Goal: Information Seeking & Learning: Learn about a topic

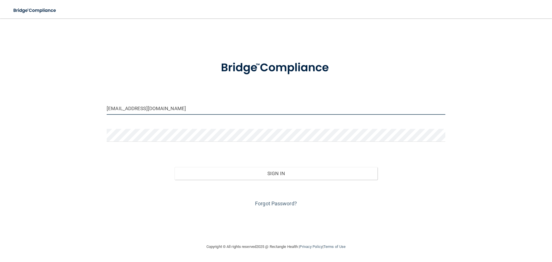
click at [167, 108] on input "[EMAIL_ADDRESS][DOMAIN_NAME]" at bounding box center [276, 108] width 339 height 13
drag, startPoint x: 177, startPoint y: 108, endPoint x: 48, endPoint y: 108, distance: 129.7
click at [48, 108] on div "[EMAIL_ADDRESS][DOMAIN_NAME] Invalid email/password. You don't have permission …" at bounding box center [276, 130] width 529 height 213
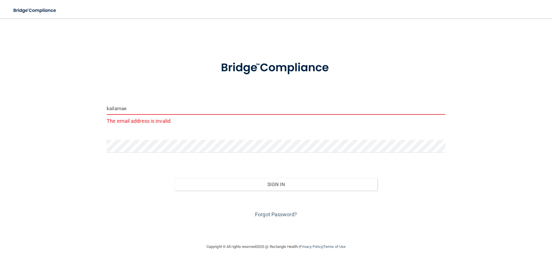
type input "[EMAIL_ADDRESS][DOMAIN_NAME]"
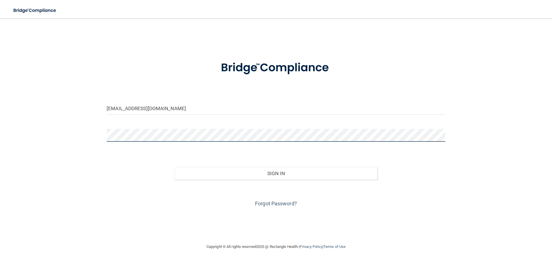
click at [79, 138] on div "[EMAIL_ADDRESS][DOMAIN_NAME] Invalid email/password. You don't have permission …" at bounding box center [276, 130] width 529 height 213
click at [175, 167] on button "Sign In" at bounding box center [276, 173] width 203 height 13
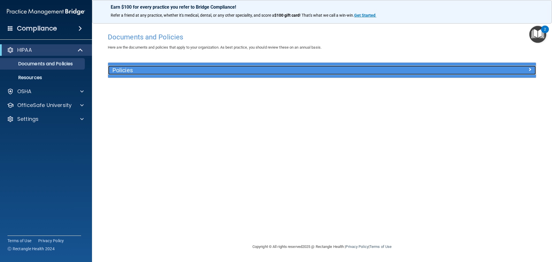
click at [130, 67] on h5 "Policies" at bounding box center [268, 70] width 312 height 6
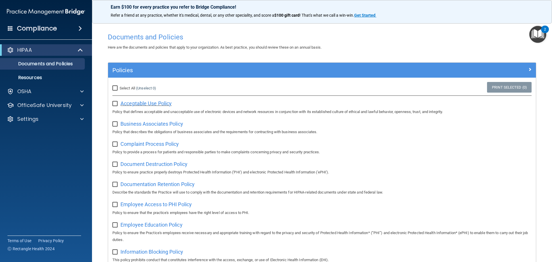
click at [139, 104] on span "Acceptable Use Policy" at bounding box center [146, 103] width 51 height 6
click at [41, 64] on p "Documents and Policies" at bounding box center [43, 64] width 79 height 6
click at [32, 76] on p "Resources" at bounding box center [43, 78] width 79 height 6
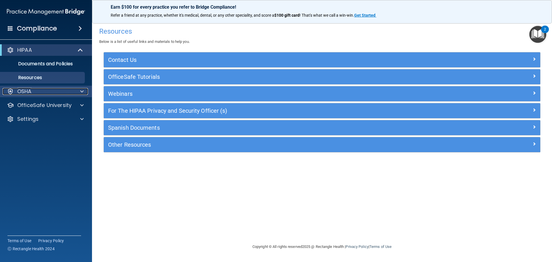
click at [54, 91] on div "OSHA" at bounding box center [38, 91] width 71 height 7
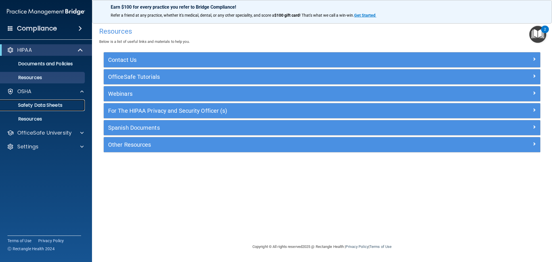
click at [49, 104] on p "Safety Data Sheets" at bounding box center [43, 105] width 79 height 6
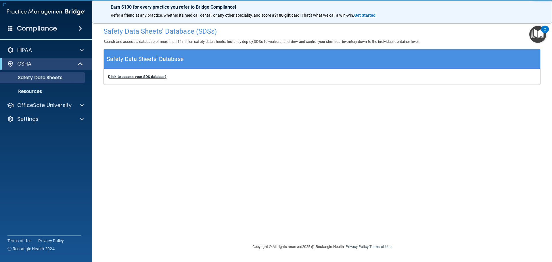
click at [145, 76] on b "Click to access your SDS database" at bounding box center [137, 77] width 58 height 4
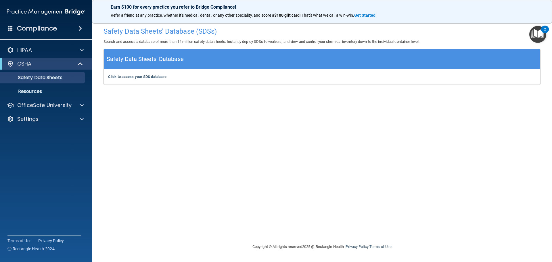
click at [51, 28] on h4 "Compliance" at bounding box center [37, 28] width 40 height 8
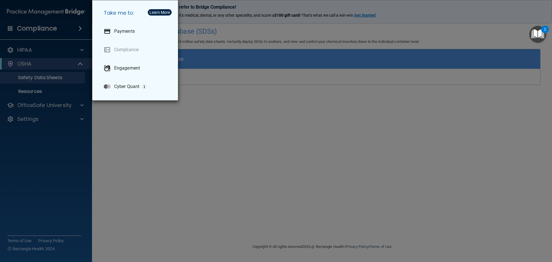
click at [43, 45] on div "Take me to: Payments Compliance Engagement Cyber Quant" at bounding box center [276, 131] width 552 height 262
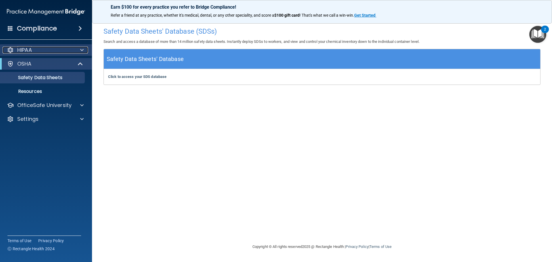
click at [84, 49] on div at bounding box center [81, 50] width 14 height 7
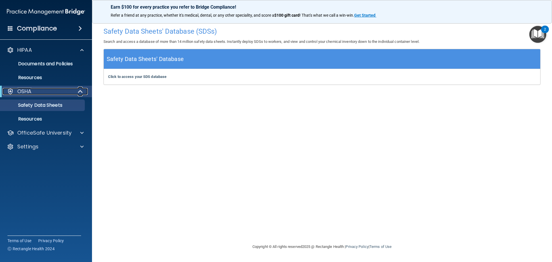
click at [79, 91] on span at bounding box center [81, 91] width 5 height 7
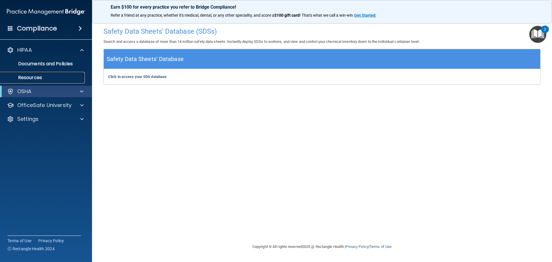
click at [27, 77] on p "Resources" at bounding box center [43, 78] width 79 height 6
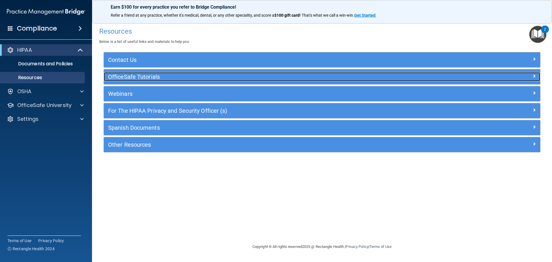
click at [131, 75] on h5 "OfficeSafe Tutorials" at bounding box center [267, 77] width 319 height 6
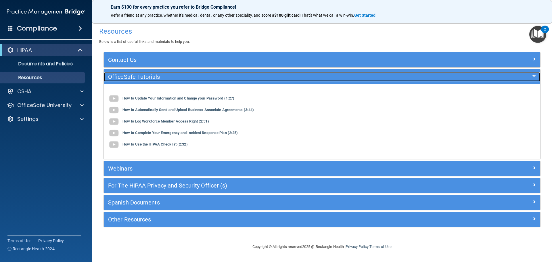
click at [131, 75] on h5 "OfficeSafe Tutorials" at bounding box center [267, 77] width 319 height 6
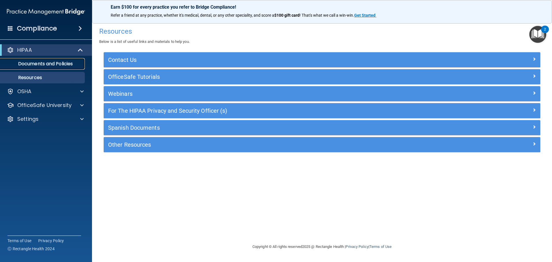
click at [58, 63] on p "Documents and Policies" at bounding box center [43, 64] width 79 height 6
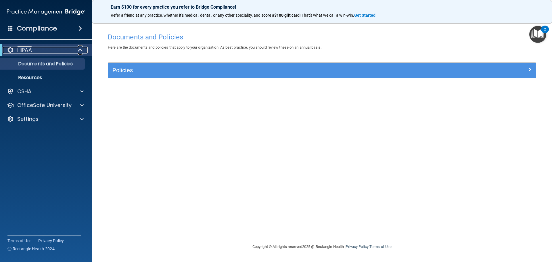
click at [81, 47] on span at bounding box center [81, 50] width 5 height 7
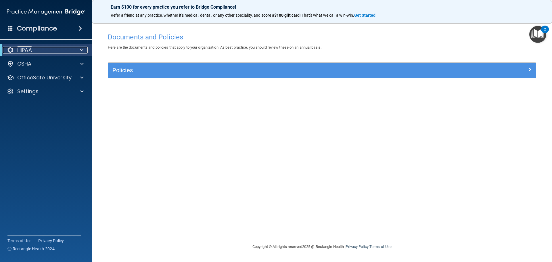
click at [81, 49] on span at bounding box center [81, 50] width 3 height 7
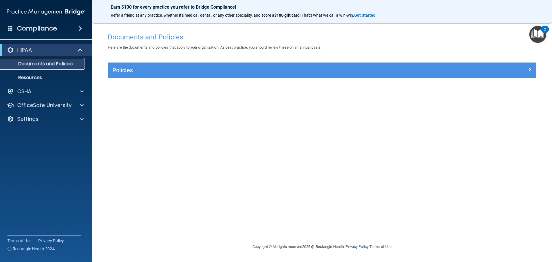
click at [58, 61] on p "Documents and Policies" at bounding box center [43, 64] width 79 height 6
click at [30, 79] on p "Resources" at bounding box center [43, 78] width 79 height 6
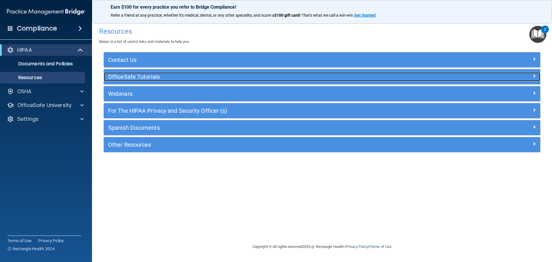
click at [147, 75] on h5 "OfficeSafe Tutorials" at bounding box center [267, 77] width 319 height 6
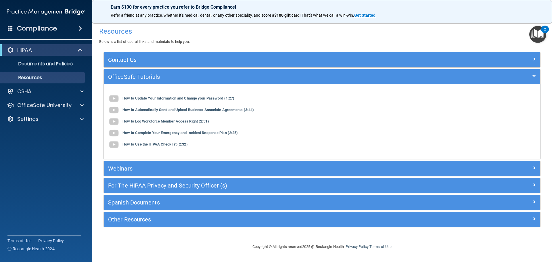
click at [130, 71] on div "OfficeSafe Tutorials" at bounding box center [322, 76] width 437 height 15
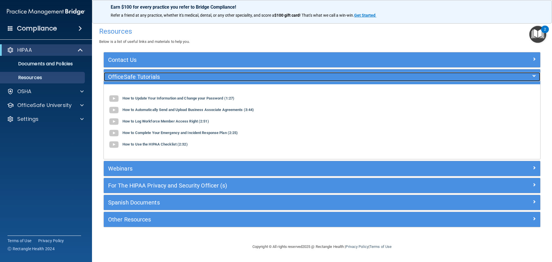
click at [129, 76] on h5 "OfficeSafe Tutorials" at bounding box center [267, 77] width 319 height 6
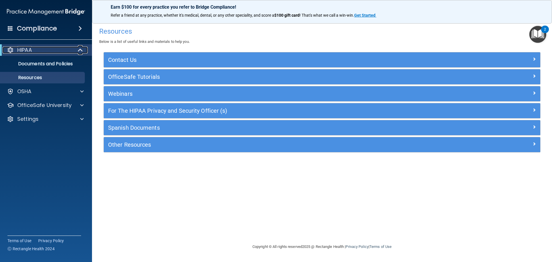
click at [76, 52] on div at bounding box center [81, 50] width 14 height 7
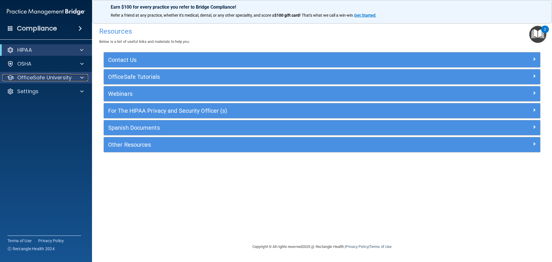
click at [47, 79] on p "OfficeSafe University" at bounding box center [44, 77] width 54 height 7
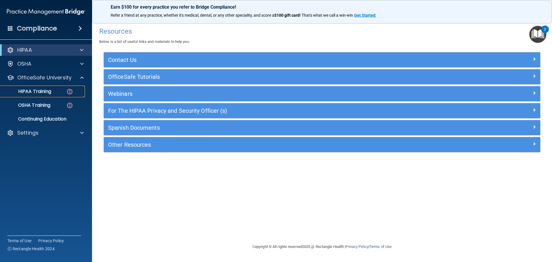
click at [39, 91] on p "HIPAA Training" at bounding box center [27, 92] width 47 height 6
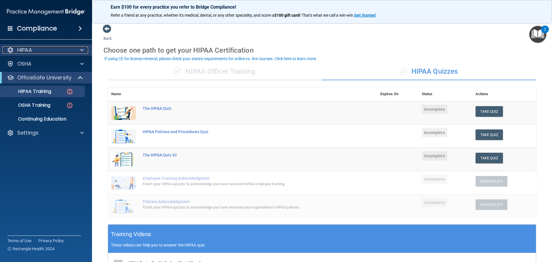
click at [66, 50] on div "HIPAA" at bounding box center [38, 50] width 71 height 7
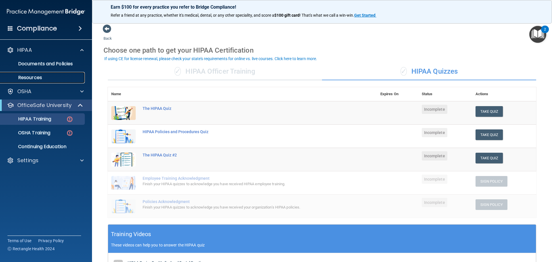
click at [27, 75] on p "Resources" at bounding box center [43, 78] width 79 height 6
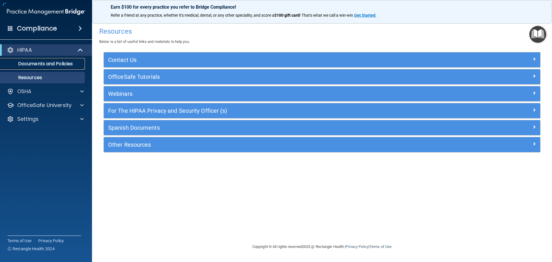
click at [27, 66] on p "Documents and Policies" at bounding box center [43, 64] width 79 height 6
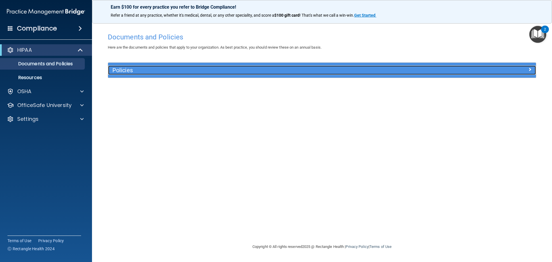
click at [371, 71] on h5 "Policies" at bounding box center [268, 70] width 312 height 6
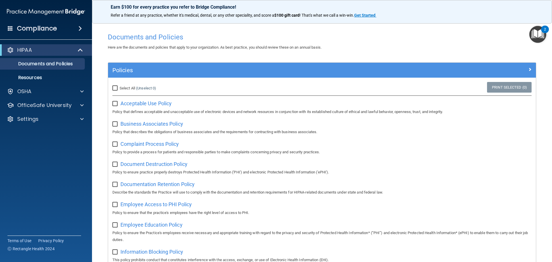
click at [540, 29] on img "Open Resource Center, 2 new notifications" at bounding box center [538, 34] width 17 height 17
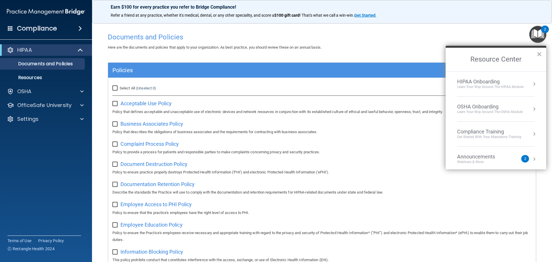
click at [382, 47] on div "Here are the documents and policies that apply to your organization. As best pr…" at bounding box center [322, 47] width 437 height 7
click at [539, 55] on button "×" at bounding box center [539, 53] width 5 height 9
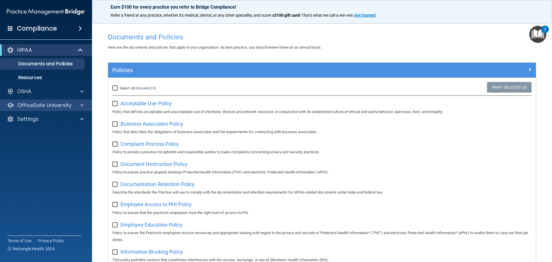
click at [79, 101] on div "OfficeSafe University" at bounding box center [46, 106] width 92 height 12
click at [84, 103] on div at bounding box center [81, 105] width 14 height 7
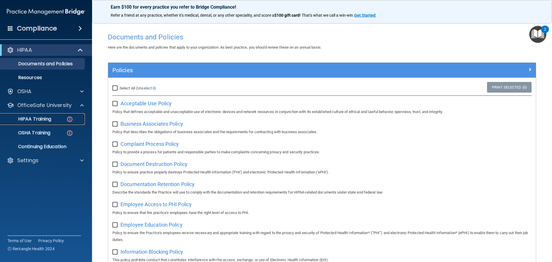
click at [47, 117] on p "HIPAA Training" at bounding box center [27, 119] width 47 height 6
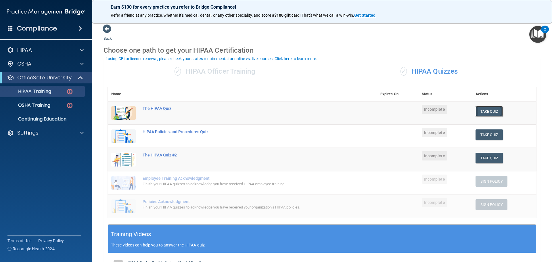
click at [483, 112] on button "Take Quiz" at bounding box center [490, 111] width 28 height 11
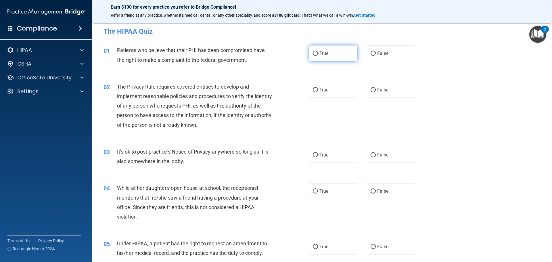
click at [313, 54] on input "True" at bounding box center [315, 53] width 5 height 4
radio input "true"
click at [313, 90] on input "True" at bounding box center [315, 90] width 5 height 4
radio input "true"
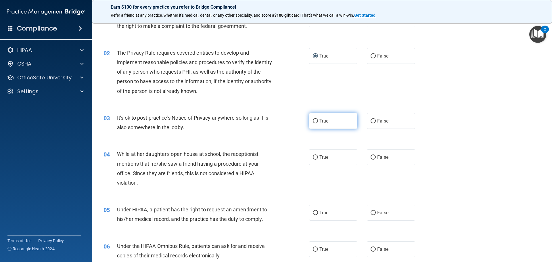
scroll to position [58, 0]
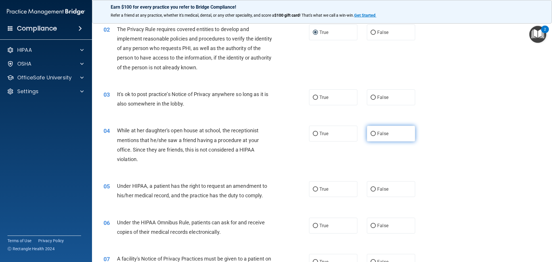
click at [374, 131] on label "False" at bounding box center [391, 134] width 48 height 16
click at [374, 132] on input "False" at bounding box center [373, 134] width 5 height 4
radio input "true"
click at [314, 190] on input "True" at bounding box center [315, 189] width 5 height 4
radio input "true"
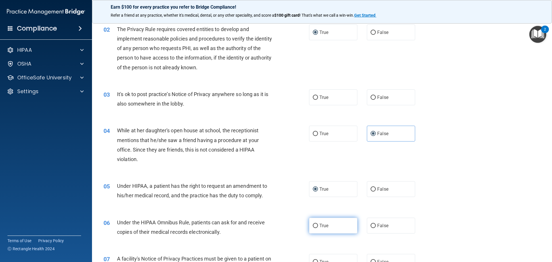
click at [316, 227] on input "True" at bounding box center [315, 226] width 5 height 4
radio input "true"
click at [314, 99] on input "True" at bounding box center [315, 98] width 5 height 4
radio input "true"
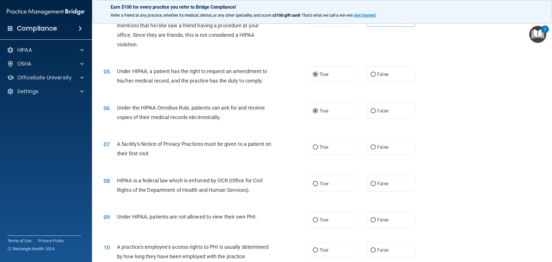
scroll to position [173, 0]
click at [315, 145] on input "True" at bounding box center [315, 147] width 5 height 4
radio input "true"
click at [314, 182] on input "True" at bounding box center [315, 184] width 5 height 4
radio input "true"
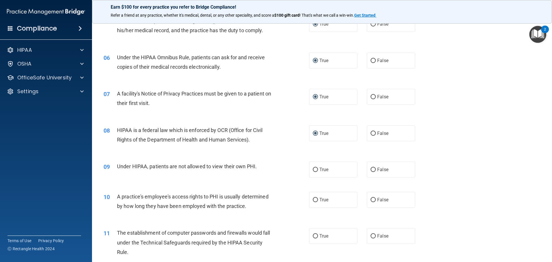
scroll to position [230, 0]
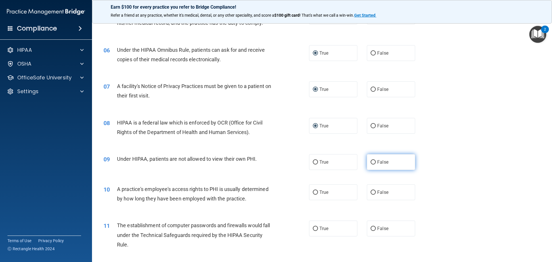
click at [374, 163] on label "False" at bounding box center [391, 162] width 48 height 16
click at [374, 163] on input "False" at bounding box center [373, 162] width 5 height 4
radio input "true"
click at [371, 191] on input "False" at bounding box center [373, 192] width 5 height 4
radio input "true"
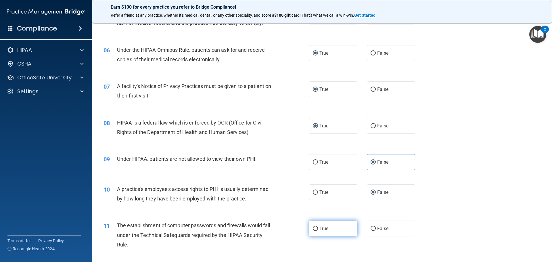
click at [314, 229] on input "True" at bounding box center [315, 229] width 5 height 4
radio input "true"
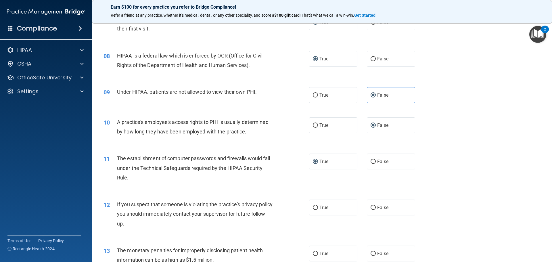
scroll to position [316, 0]
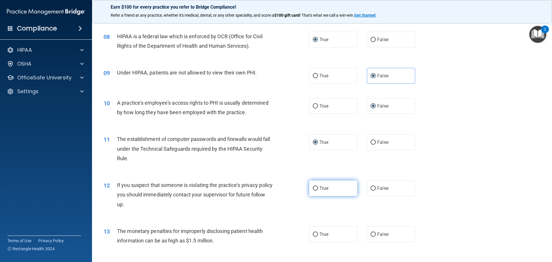
click at [316, 189] on input "True" at bounding box center [315, 188] width 5 height 4
radio input "true"
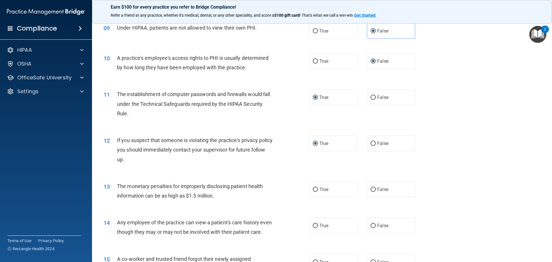
scroll to position [374, 0]
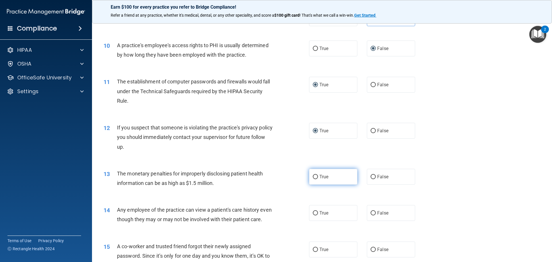
click at [313, 177] on input "True" at bounding box center [315, 177] width 5 height 4
radio input "true"
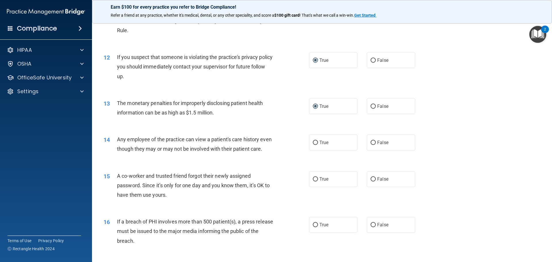
scroll to position [460, 0]
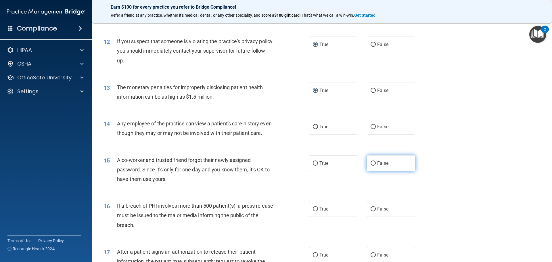
click at [371, 166] on input "False" at bounding box center [373, 163] width 5 height 4
radio input "true"
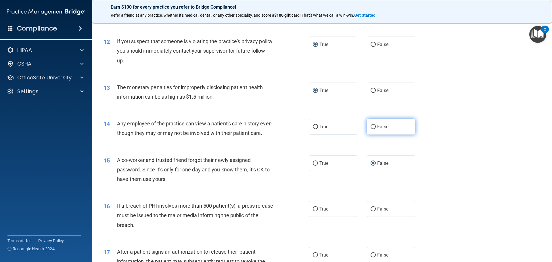
click at [371, 126] on input "False" at bounding box center [373, 127] width 5 height 4
radio input "true"
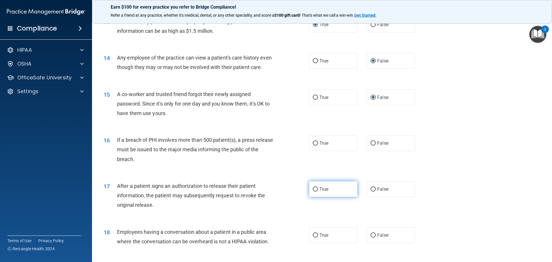
scroll to position [547, 0]
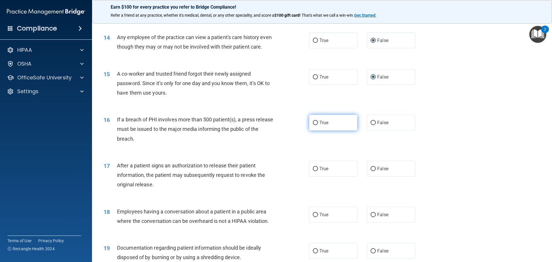
click at [317, 131] on label "True" at bounding box center [333, 123] width 48 height 16
click at [317, 125] on input "True" at bounding box center [315, 123] width 5 height 4
radio input "true"
click at [313, 171] on input "True" at bounding box center [315, 169] width 5 height 4
radio input "true"
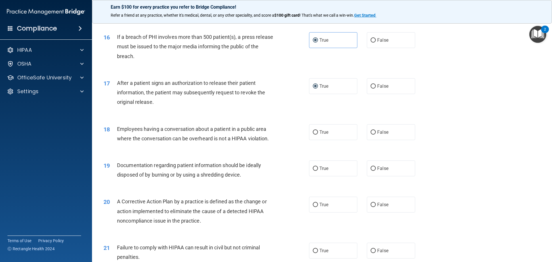
scroll to position [633, 0]
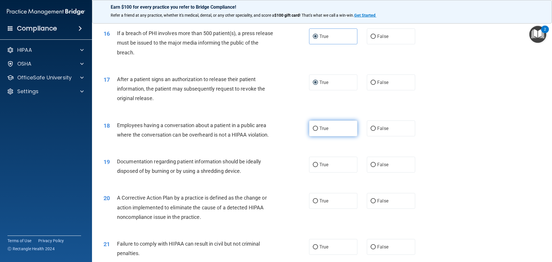
click at [313, 131] on input "True" at bounding box center [315, 129] width 5 height 4
radio input "true"
click at [314, 167] on input "True" at bounding box center [315, 165] width 5 height 4
radio input "true"
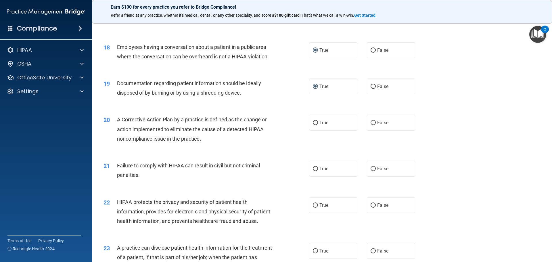
scroll to position [719, 0]
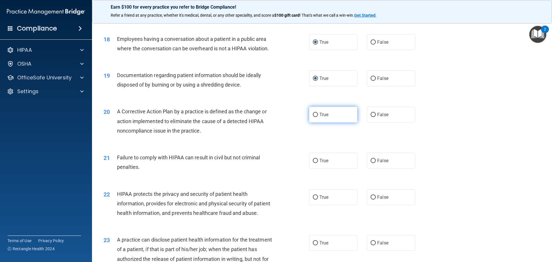
click at [313, 117] on input "True" at bounding box center [315, 115] width 5 height 4
radio input "true"
click at [371, 163] on input "False" at bounding box center [373, 161] width 5 height 4
radio input "true"
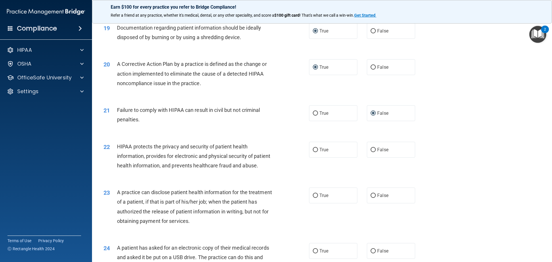
scroll to position [805, 0]
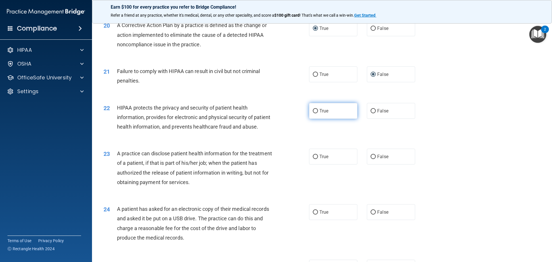
drag, startPoint x: 318, startPoint y: 119, endPoint x: 315, endPoint y: 121, distance: 3.5
click at [320, 114] on span "True" at bounding box center [324, 110] width 9 height 5
click at [318, 113] on input "True" at bounding box center [315, 111] width 5 height 4
radio input "true"
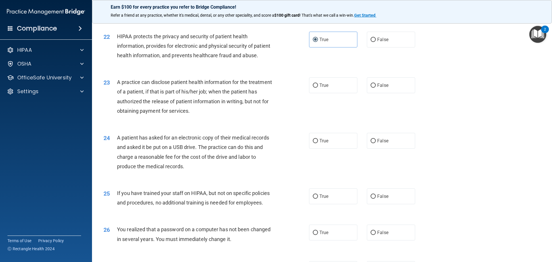
scroll to position [892, 0]
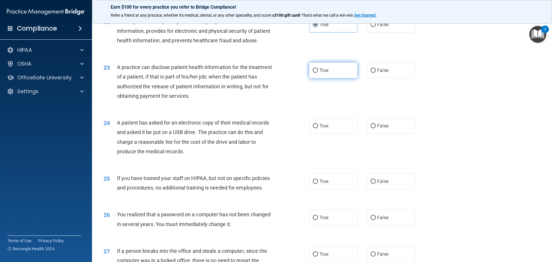
click at [315, 73] on input "True" at bounding box center [315, 70] width 5 height 4
radio input "true"
click at [314, 128] on input "True" at bounding box center [315, 126] width 5 height 4
radio input "true"
click at [371, 184] on input "False" at bounding box center [373, 182] width 5 height 4
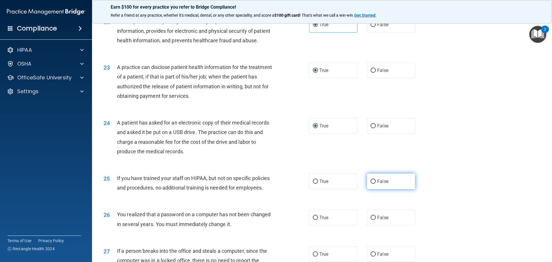
radio input "true"
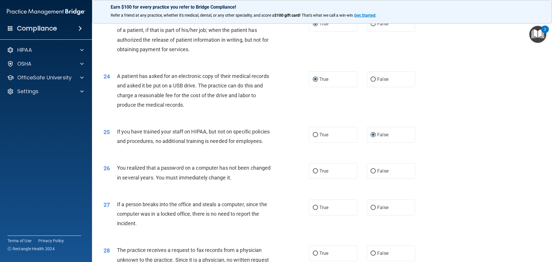
scroll to position [949, 0]
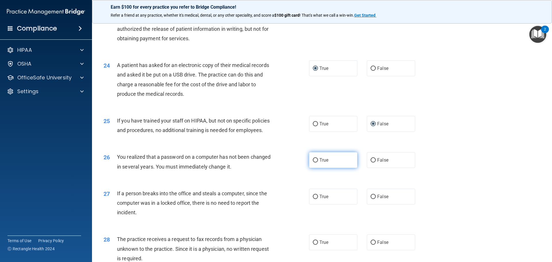
click at [314, 163] on input "True" at bounding box center [315, 160] width 5 height 4
radio input "true"
click at [372, 199] on input "False" at bounding box center [373, 197] width 5 height 4
radio input "true"
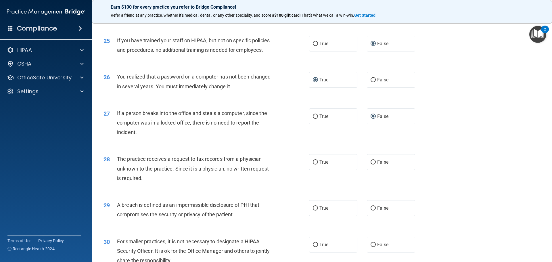
scroll to position [1036, 0]
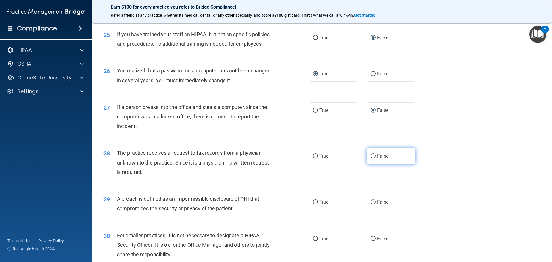
click at [371, 159] on input "False" at bounding box center [373, 156] width 5 height 4
radio input "true"
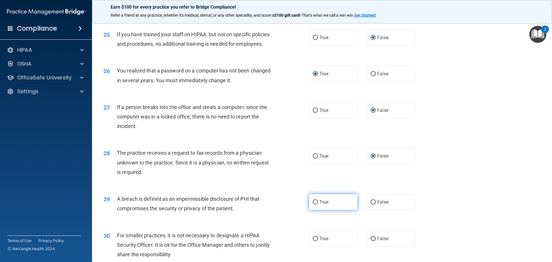
click at [316, 210] on label "True" at bounding box center [333, 202] width 48 height 16
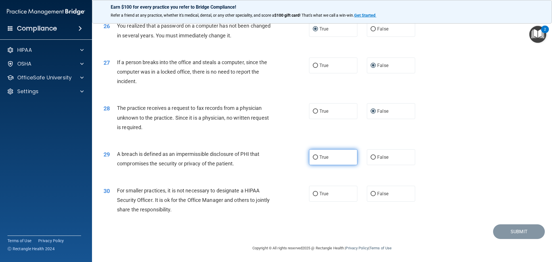
scroll to position [1093, 0]
click at [313, 160] on input "True" at bounding box center [315, 157] width 5 height 4
radio input "true"
click at [371, 196] on input "False" at bounding box center [373, 194] width 5 height 4
radio input "true"
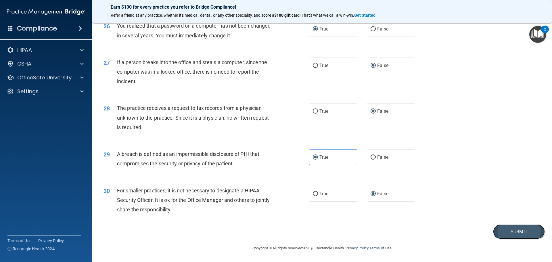
click at [506, 239] on button "Submit" at bounding box center [519, 231] width 52 height 15
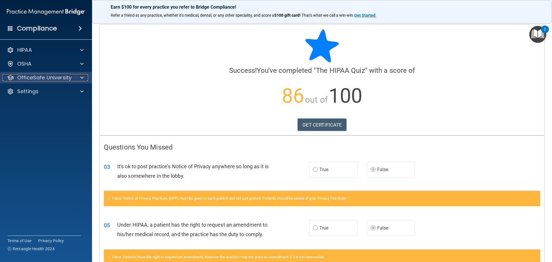
click at [81, 77] on span at bounding box center [81, 77] width 3 height 7
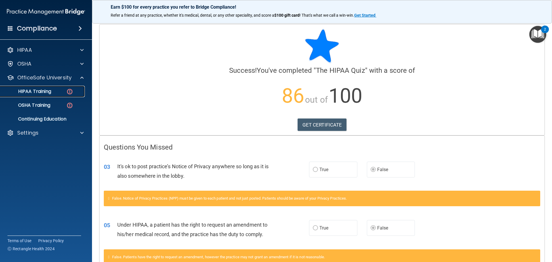
click at [41, 91] on p "HIPAA Training" at bounding box center [27, 92] width 47 height 6
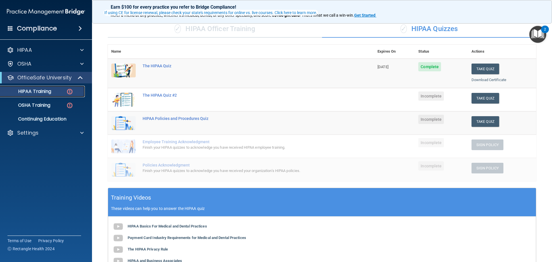
scroll to position [58, 0]
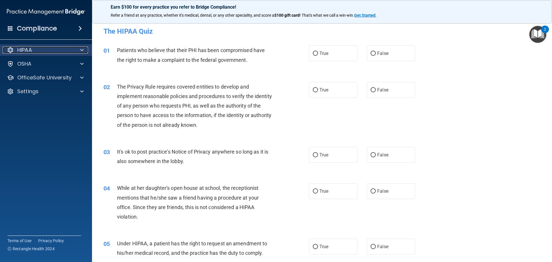
click at [58, 49] on div "HIPAA" at bounding box center [38, 50] width 71 height 7
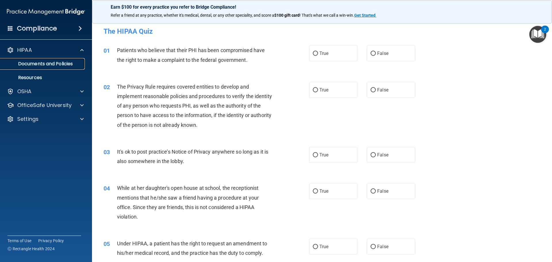
click at [56, 66] on p "Documents and Policies" at bounding box center [43, 64] width 79 height 6
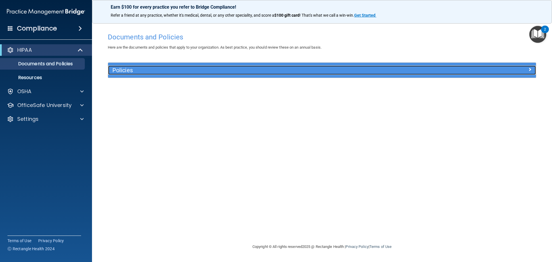
click at [533, 68] on div at bounding box center [482, 69] width 107 height 7
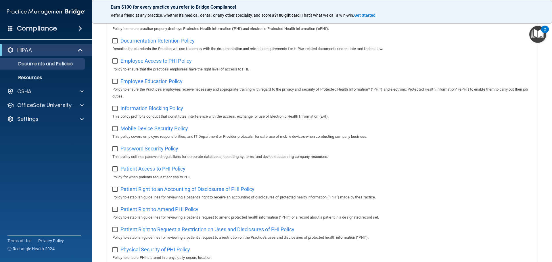
scroll to position [144, 0]
click at [156, 150] on span "Password Security Policy" at bounding box center [150, 148] width 58 height 6
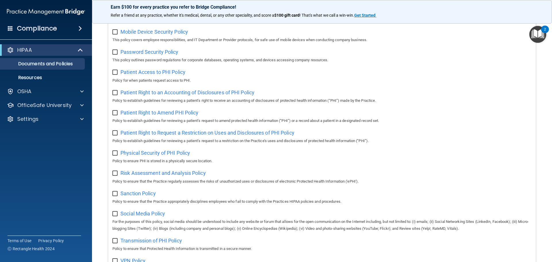
scroll to position [259, 0]
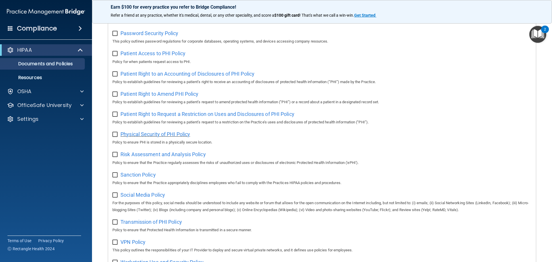
click at [161, 137] on span "Physical Security of PHI Policy" at bounding box center [156, 134] width 70 height 6
click at [161, 116] on span "Patient Right to Request a Restriction on Uses and Disclosures of PHI Policy" at bounding box center [208, 114] width 174 height 6
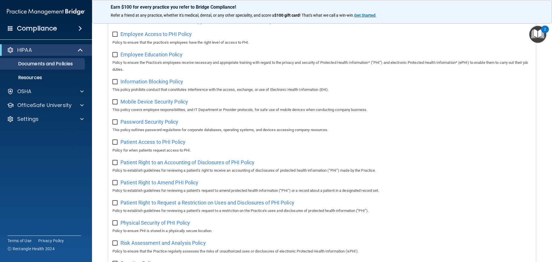
scroll to position [171, 0]
click at [165, 183] on span "Patient Right to Amend PHI Policy" at bounding box center [160, 182] width 78 height 6
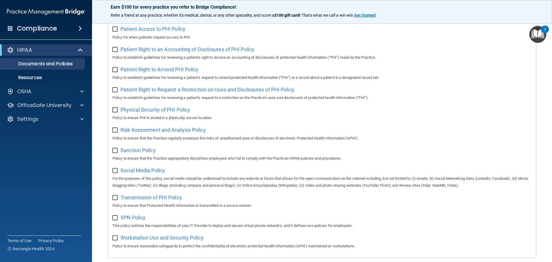
scroll to position [286, 0]
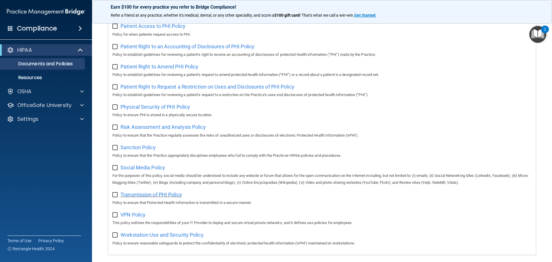
click at [150, 198] on span "Transmission of PHI Policy" at bounding box center [152, 195] width 62 height 6
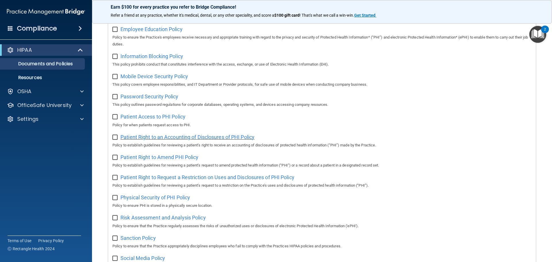
scroll to position [171, 0]
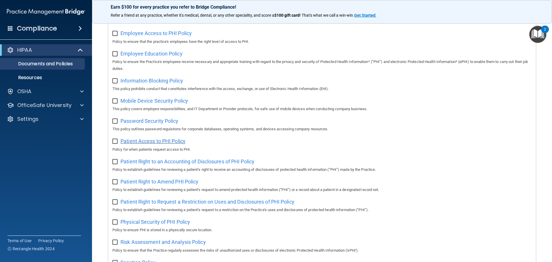
click at [146, 144] on span "Patient Access to PHI Policy" at bounding box center [153, 141] width 65 height 6
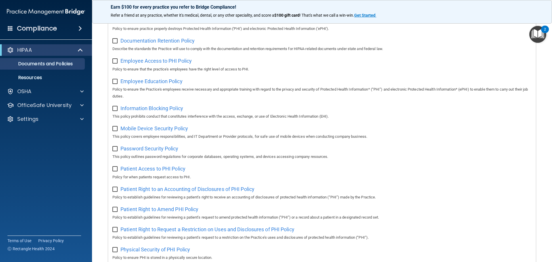
scroll to position [144, 0]
click at [170, 150] on span "Password Security Policy" at bounding box center [150, 148] width 58 height 6
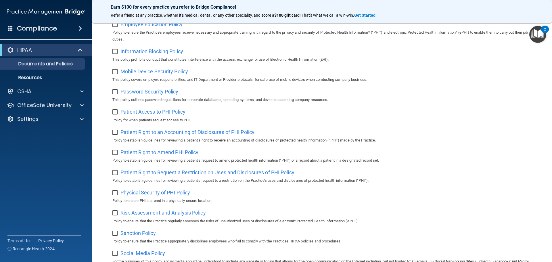
scroll to position [200, 0]
